Goal: Task Accomplishment & Management: Complete application form

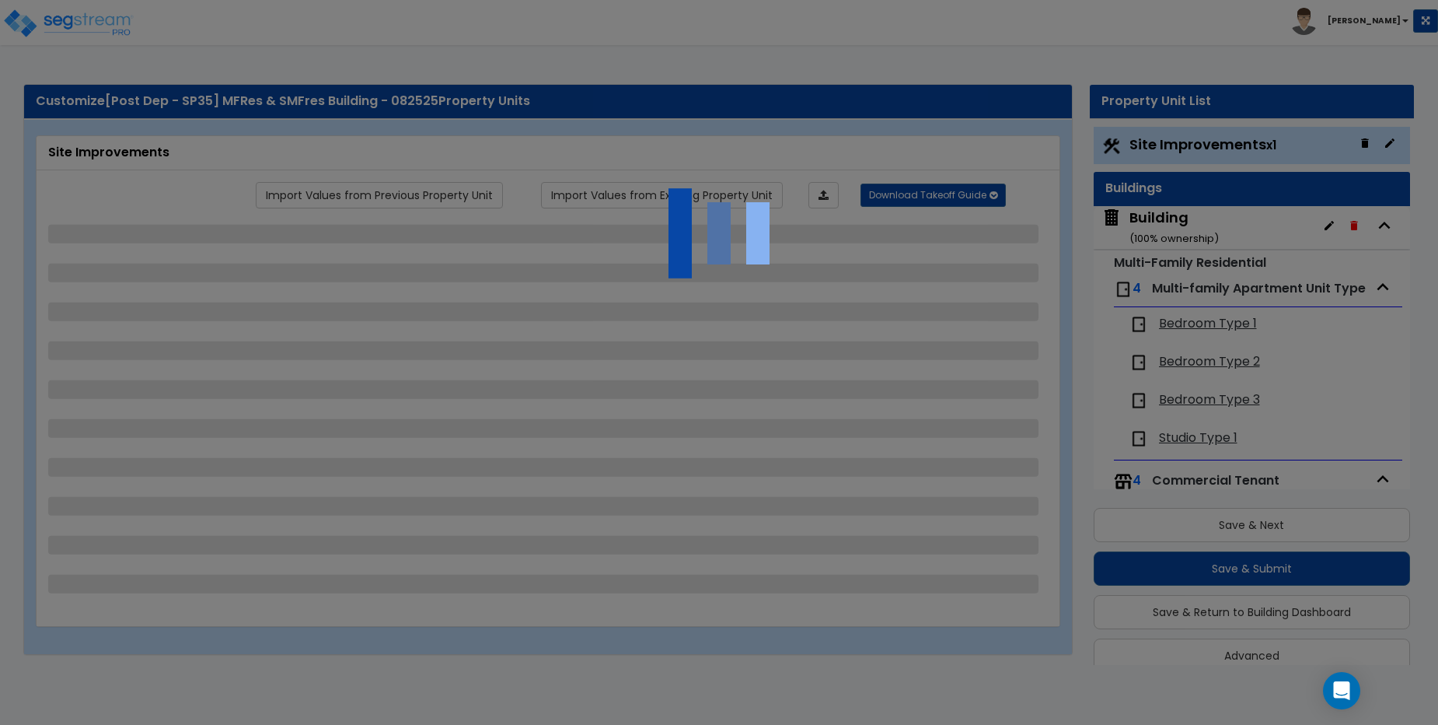
select select "2"
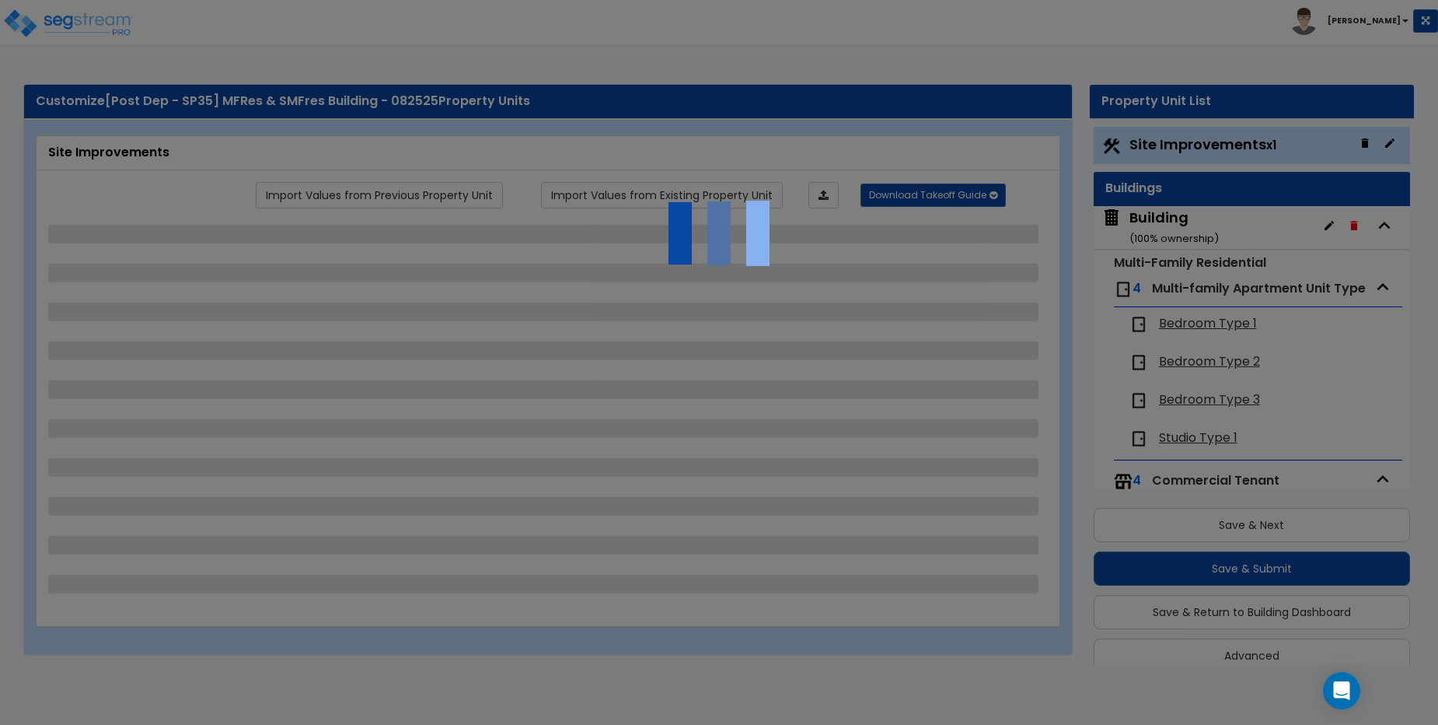
select select "2"
select select "1"
select select "2"
select select "1"
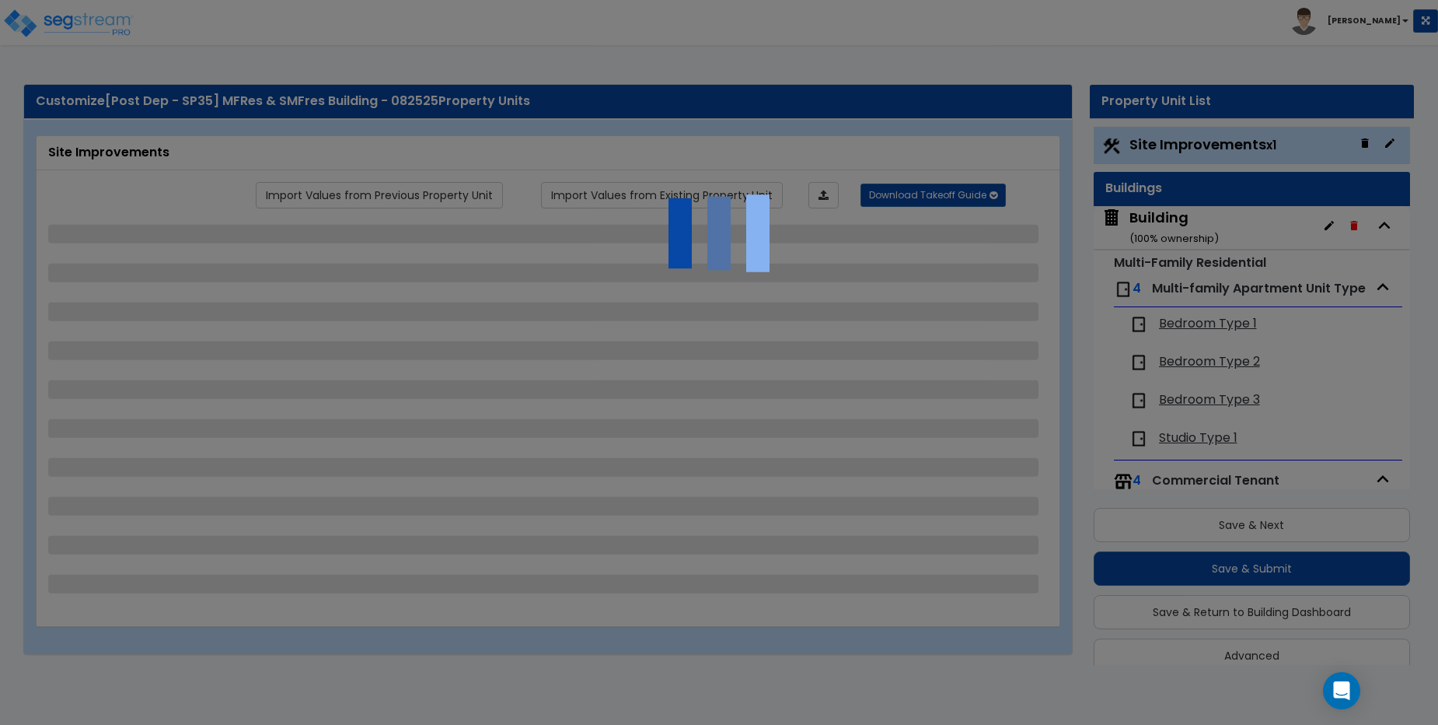
select select "1"
select select "2"
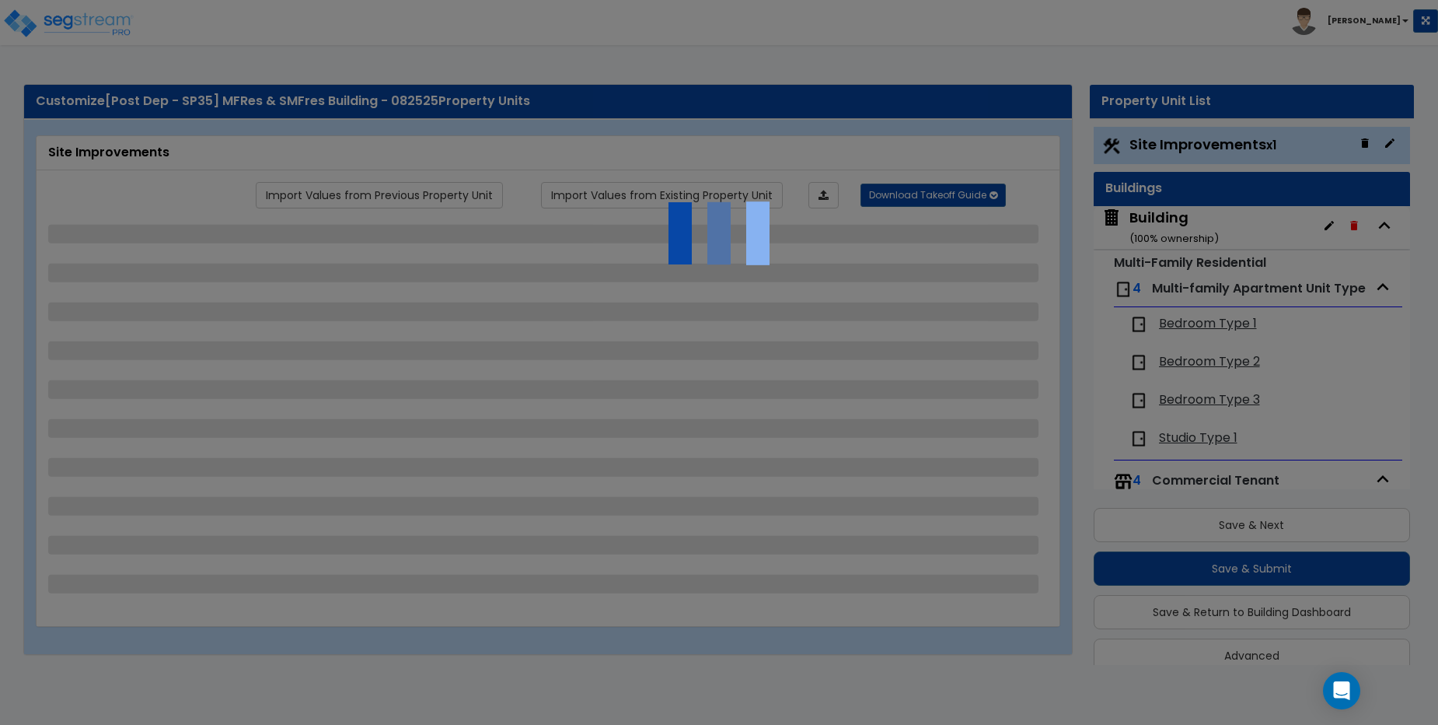
select select "2"
select select "1"
select select "10"
select select "1"
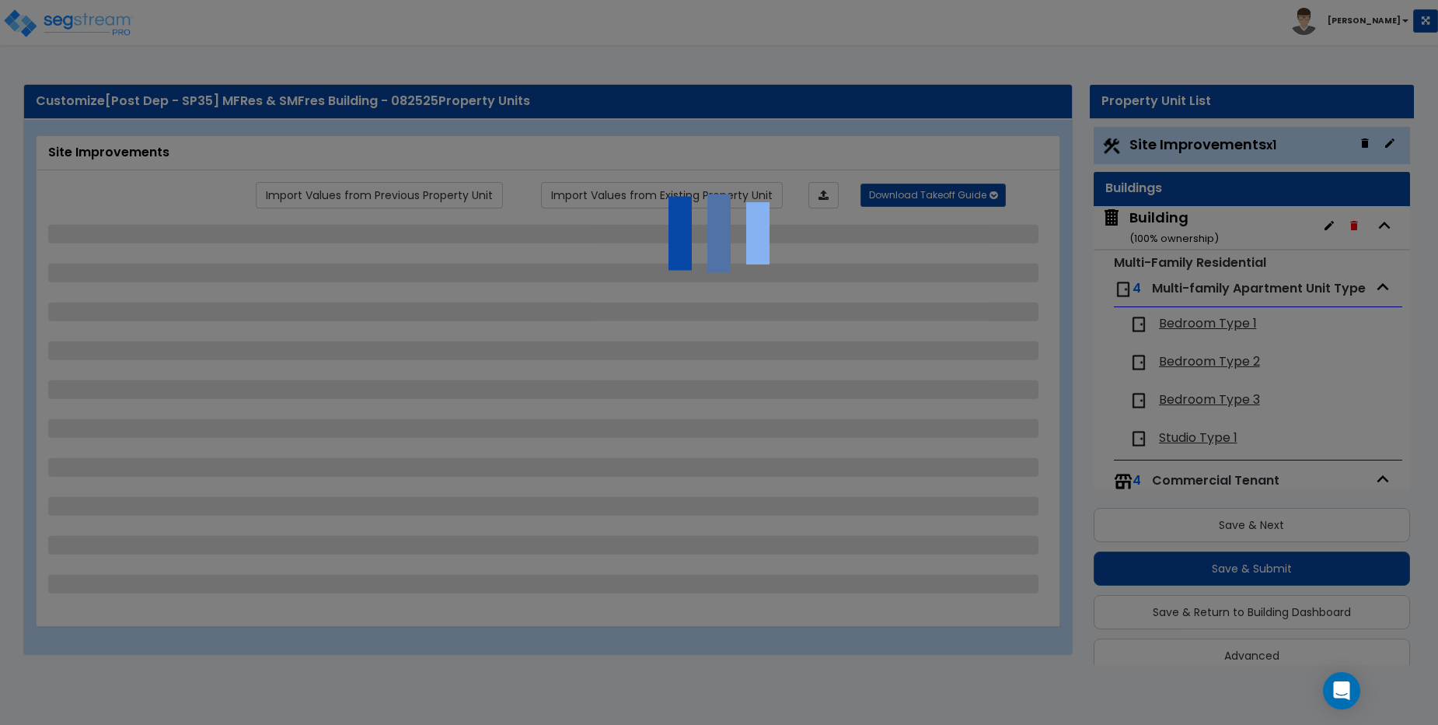
select select "3"
select select "2"
select select "4"
select select "1"
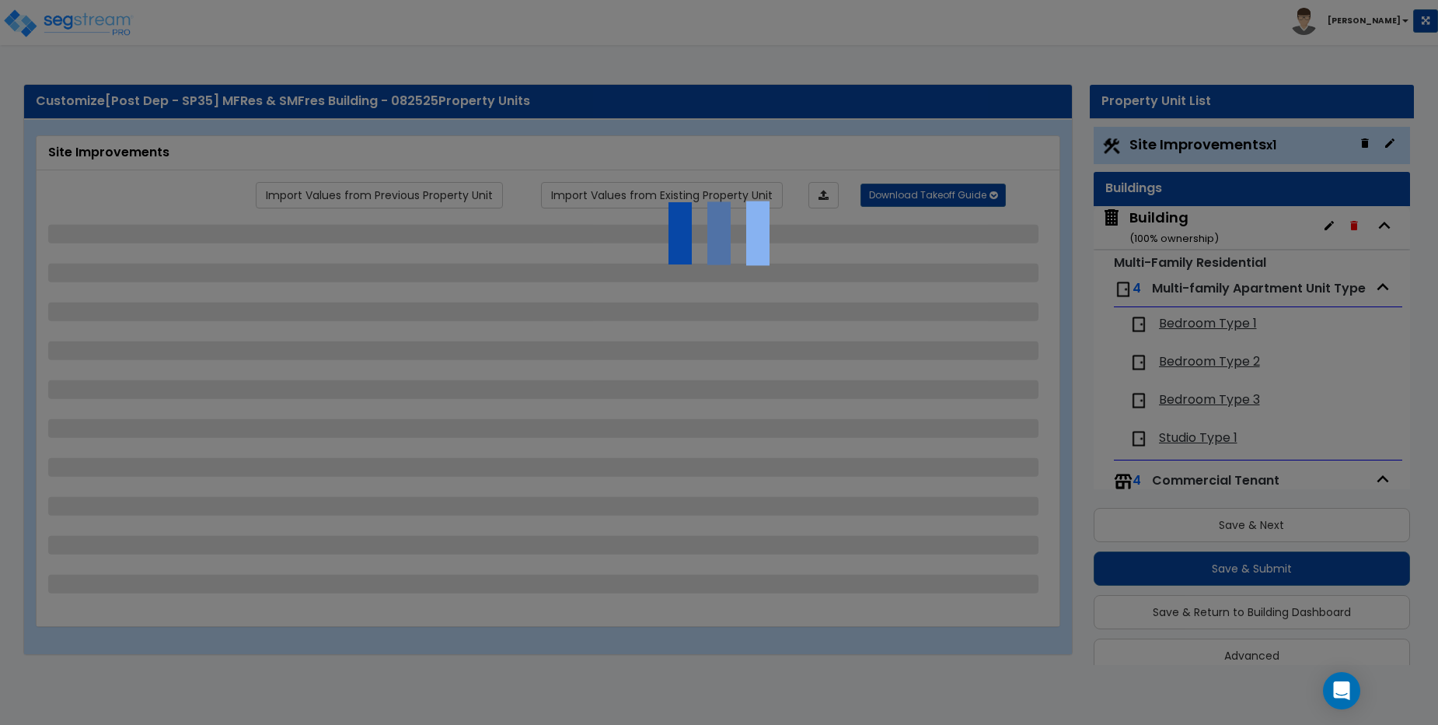
select select "1"
select select "6"
select select "2"
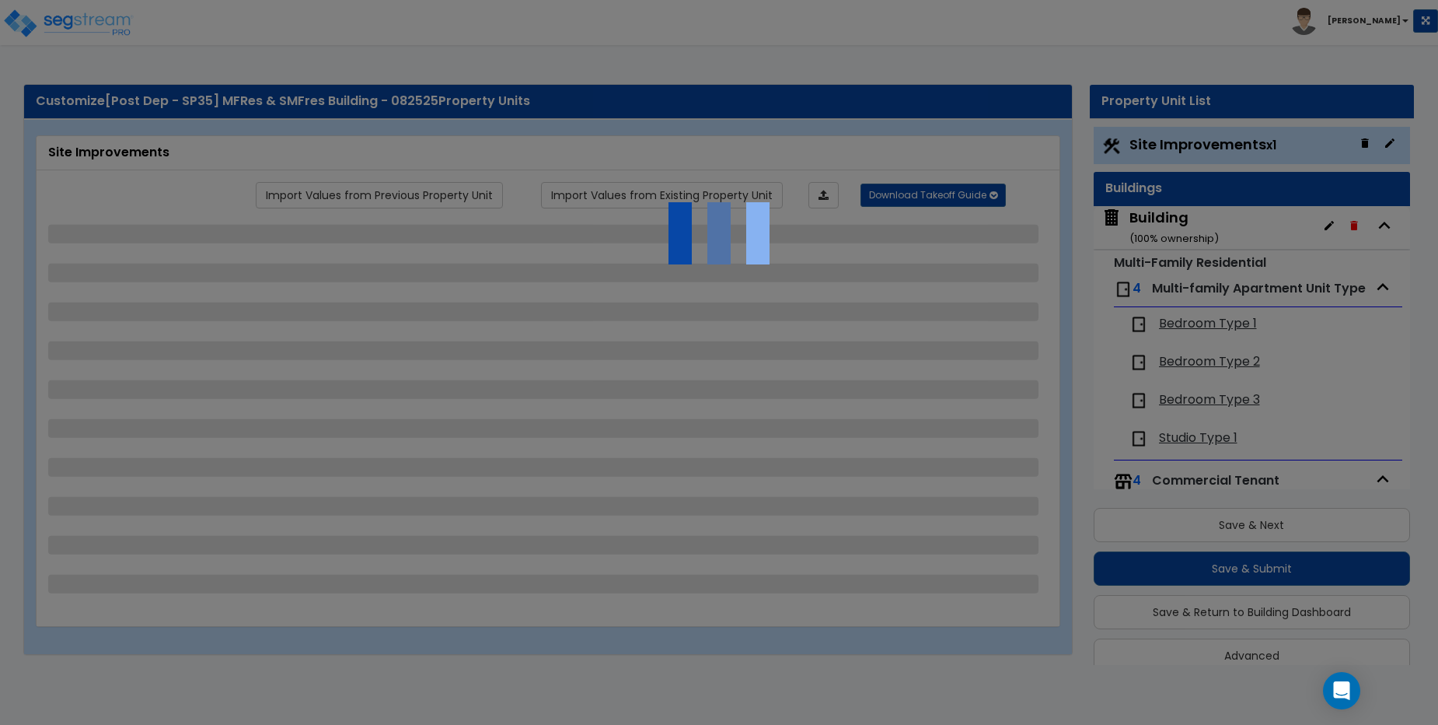
select select "2"
select select "1"
select select "2"
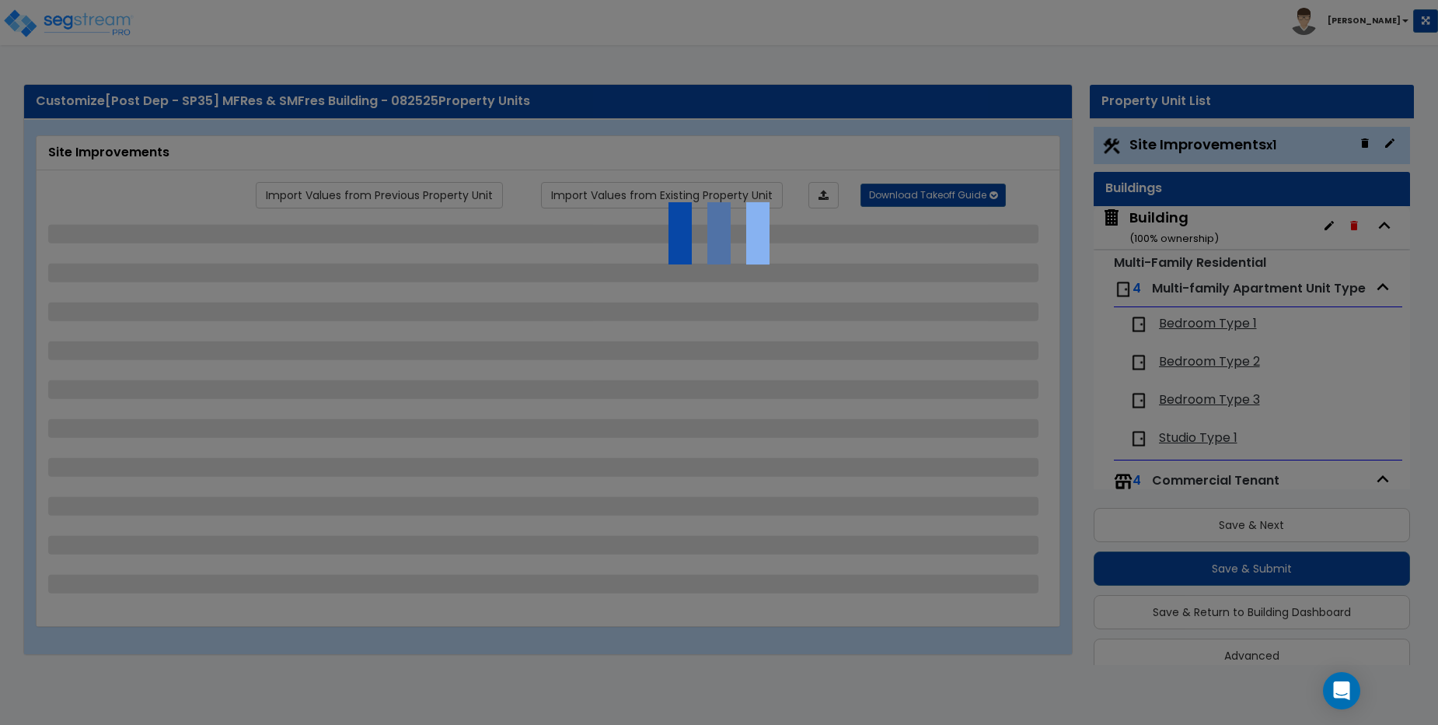
select select "2"
select select "1"
select select "8"
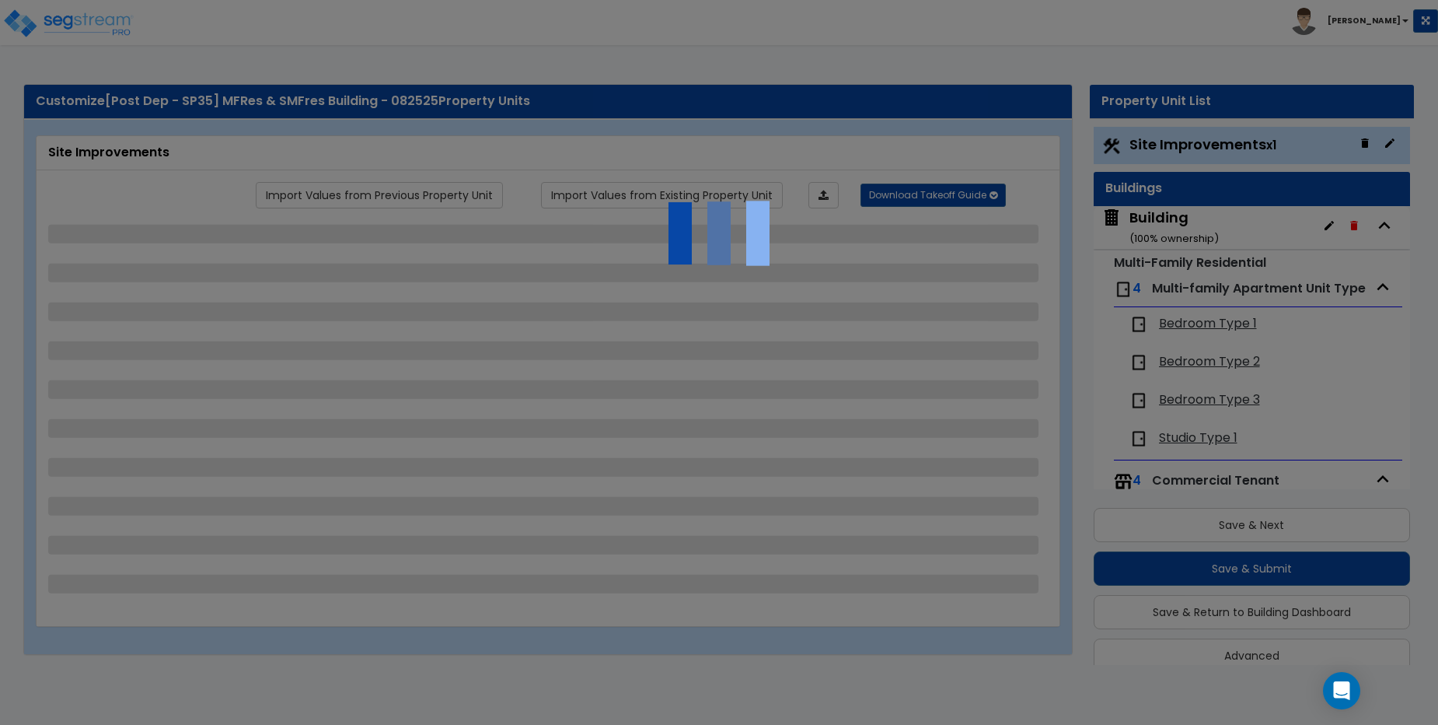
select select "2"
select select "1"
select select "20"
select select "2"
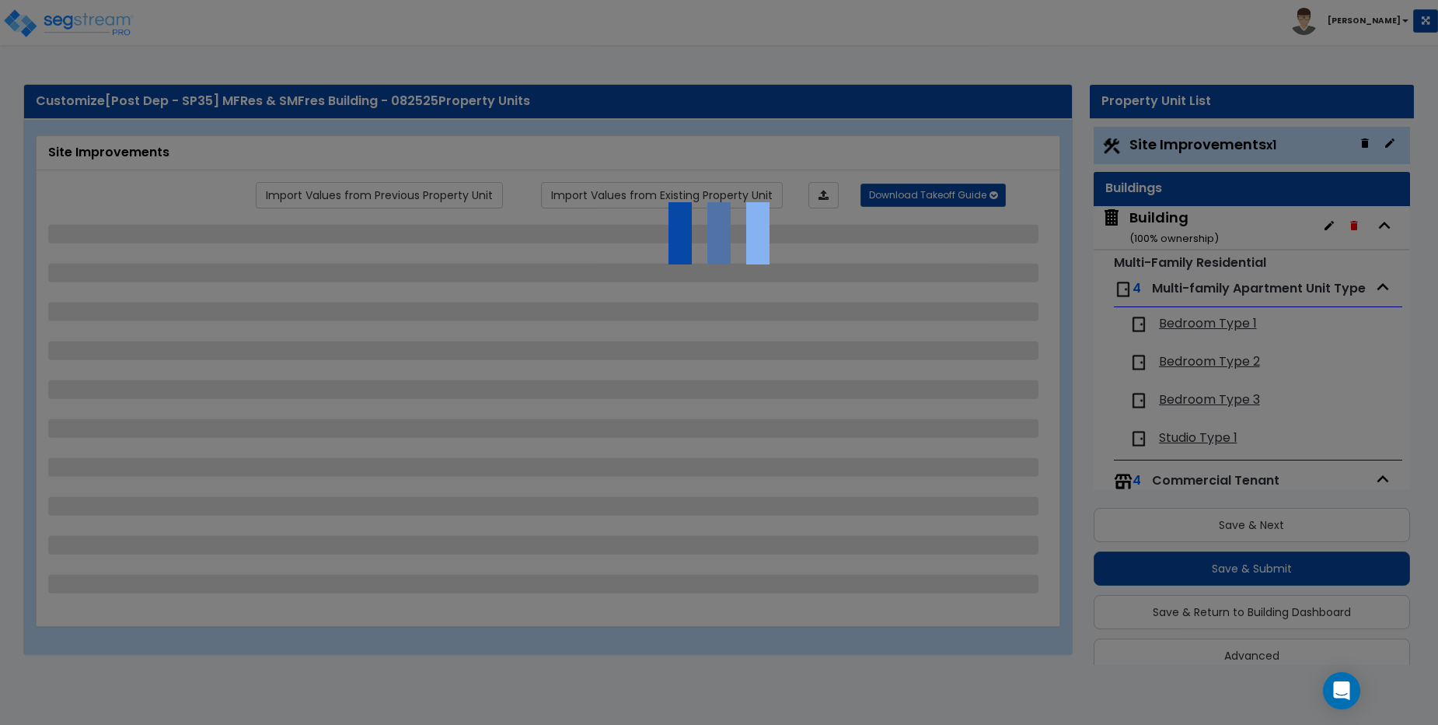
select select "5"
select select "3"
select select "1"
select select "2"
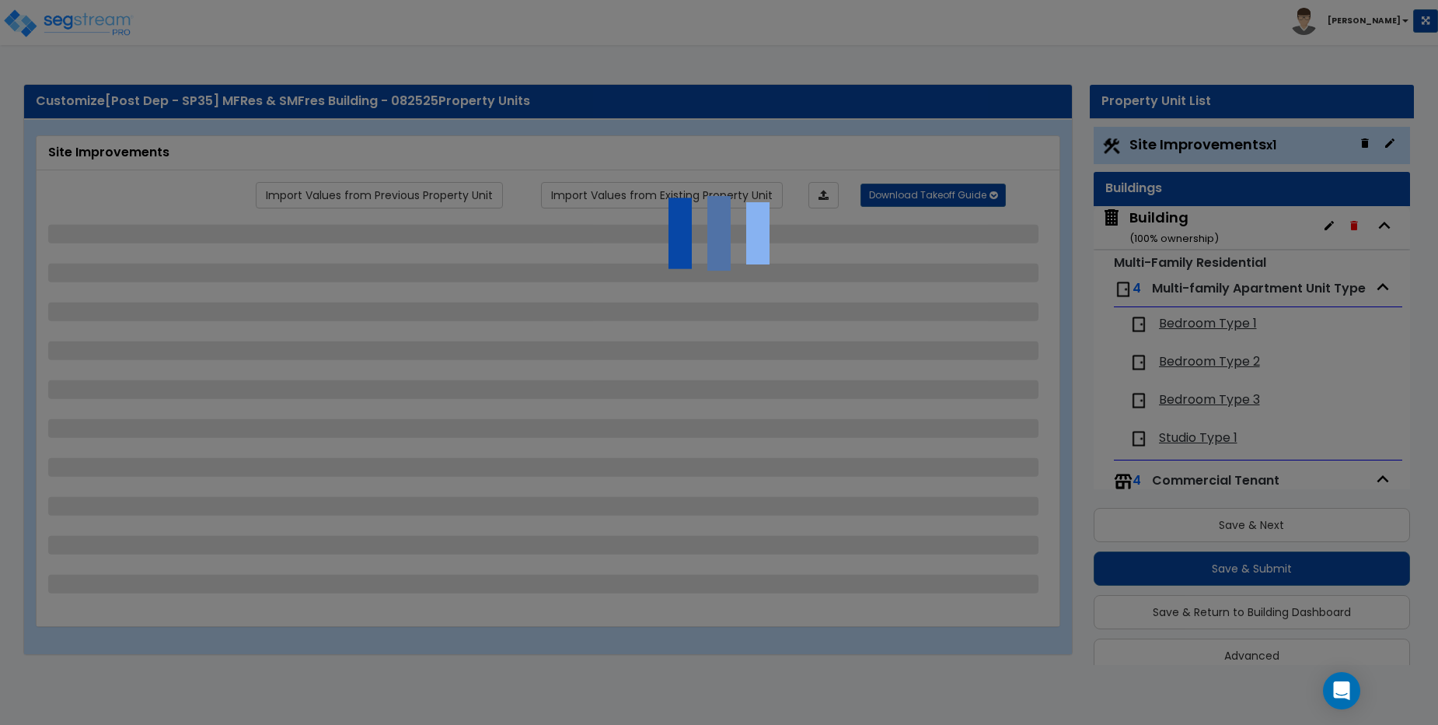
select select "1"
select select "2"
select select "3"
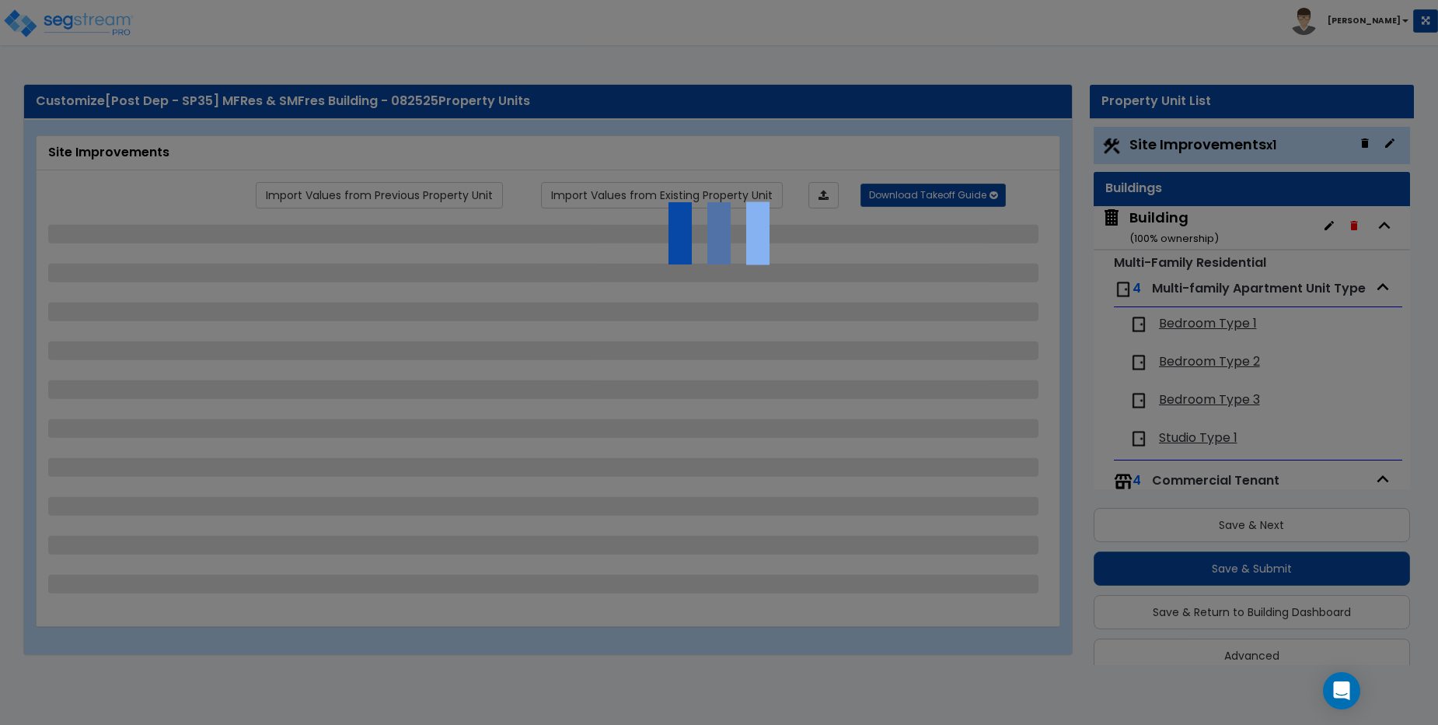
select select "1"
select select "2"
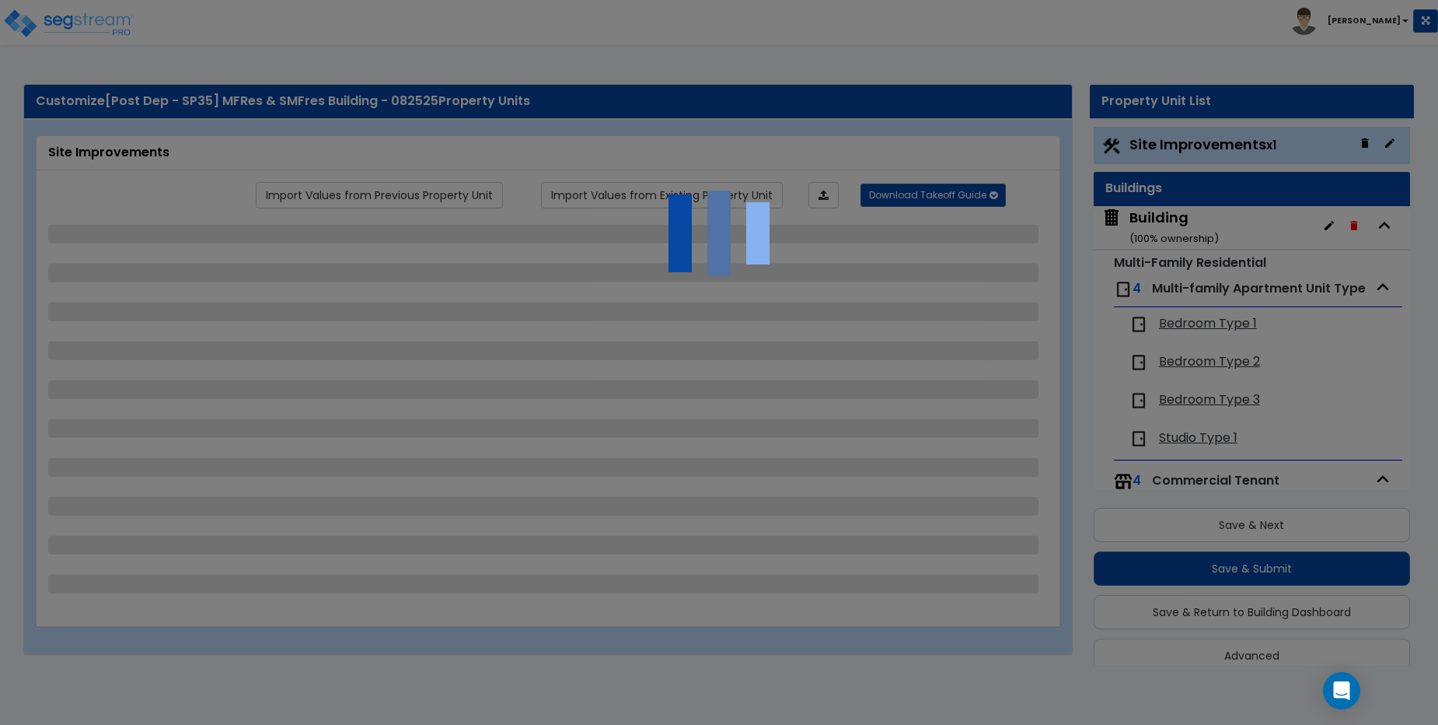
select select "2"
select select "1"
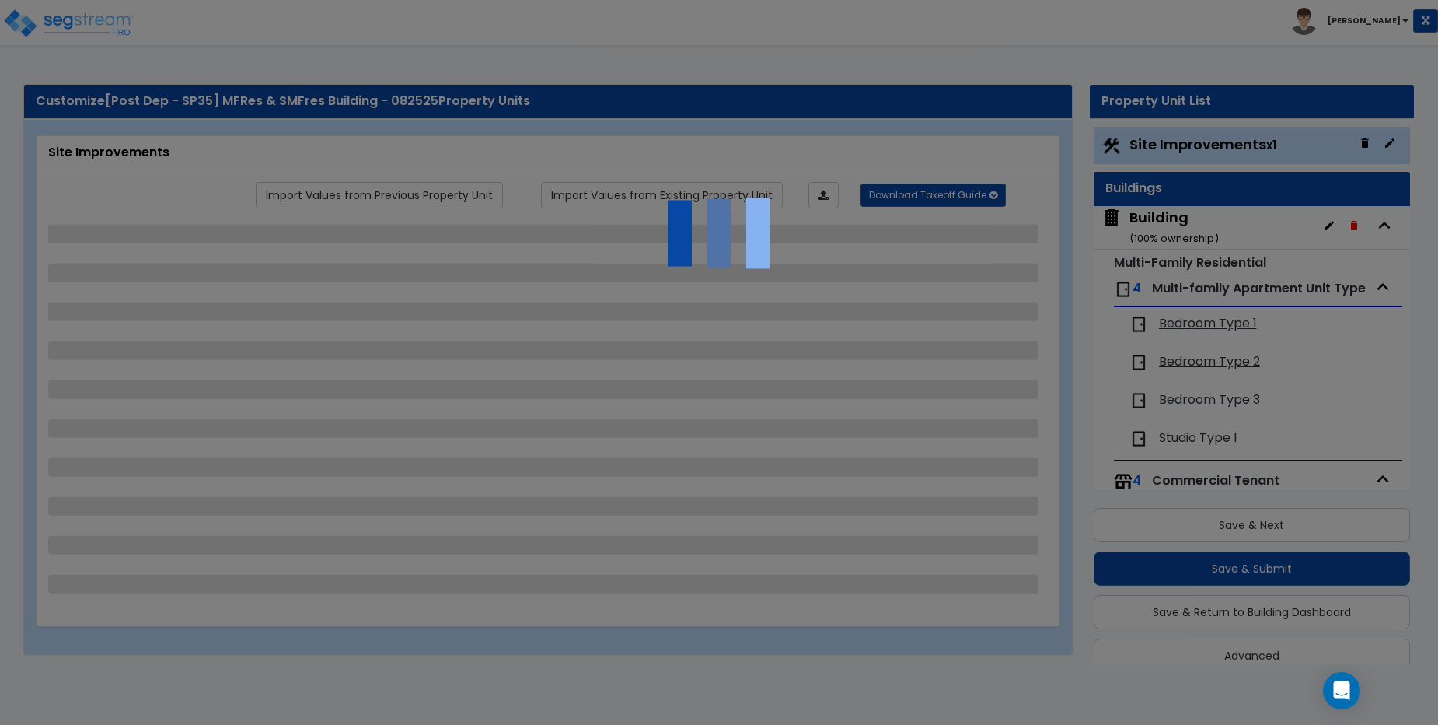
select select "4"
select select "2"
select select "1"
select select "2"
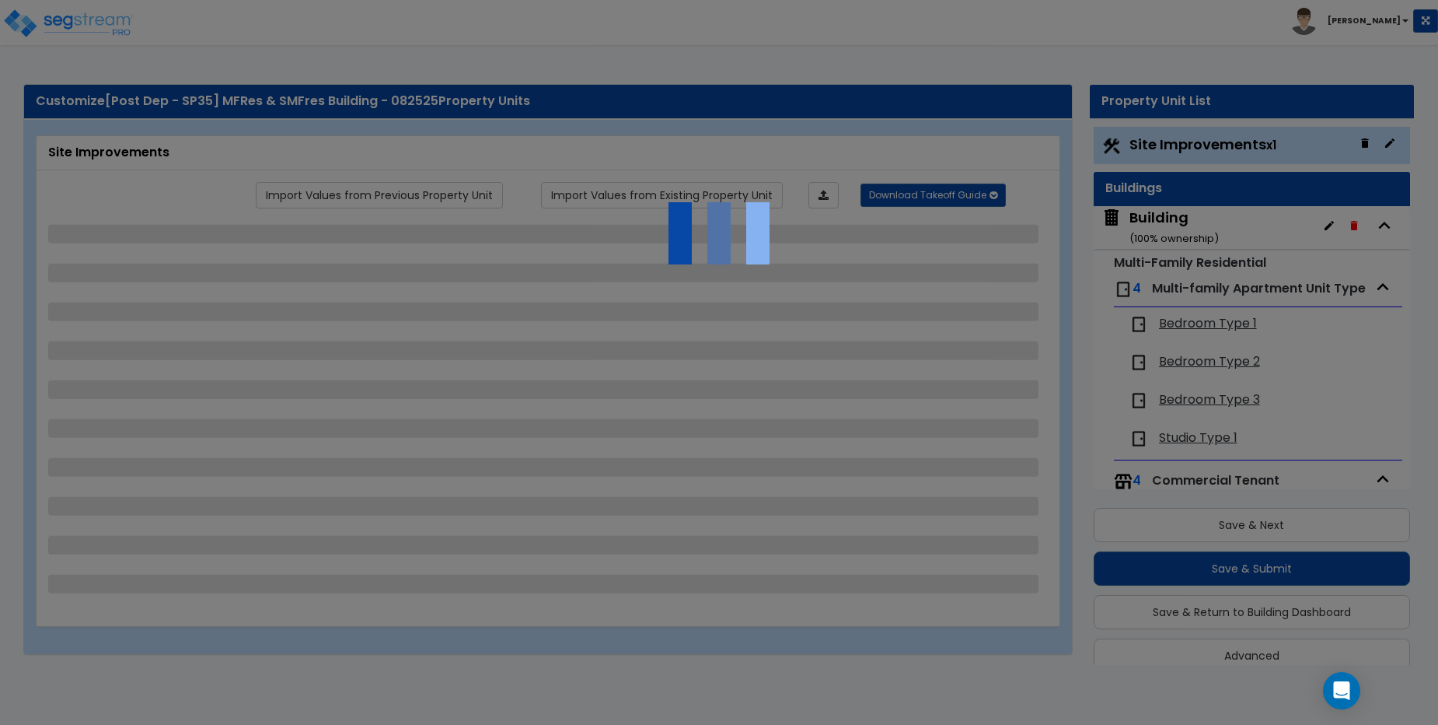
select select "1"
select select "2"
select select "6"
select select "2"
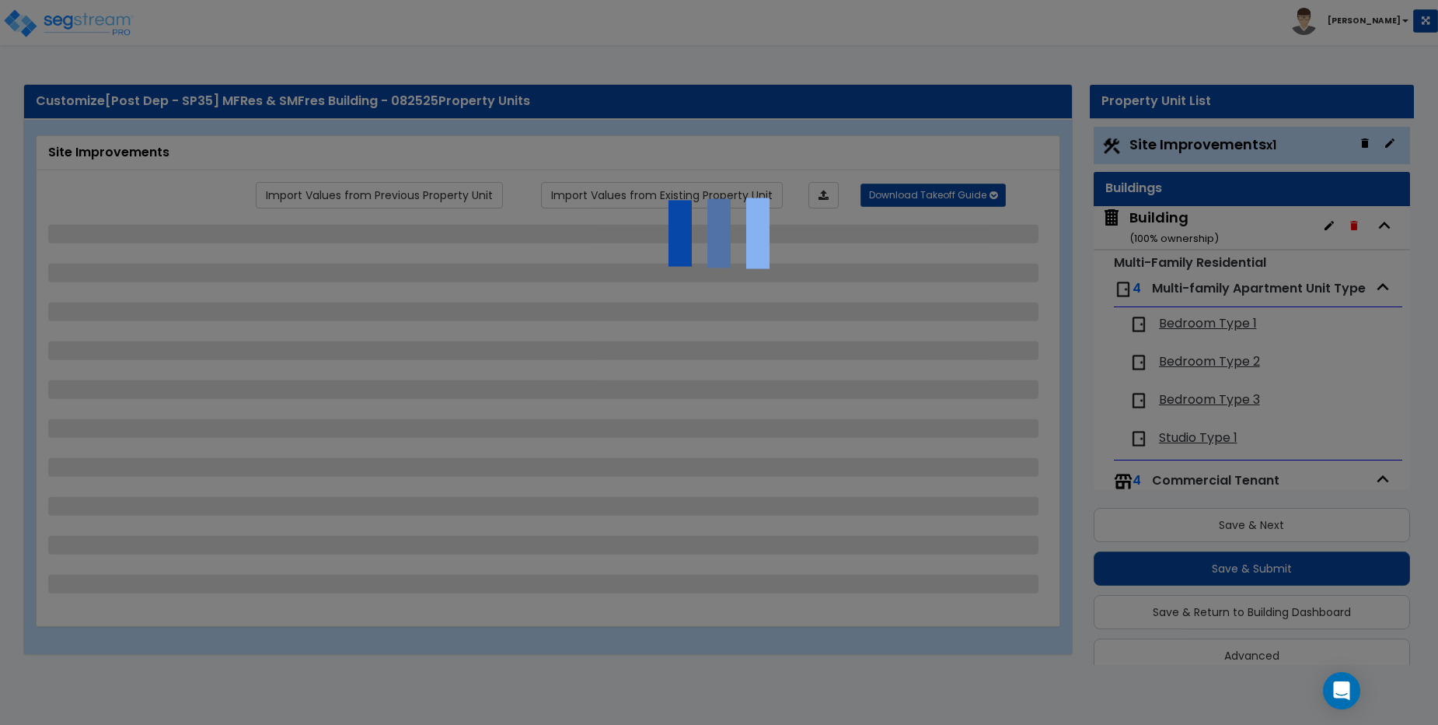
select select "3"
select select "2"
